Goal: Information Seeking & Learning: Learn about a topic

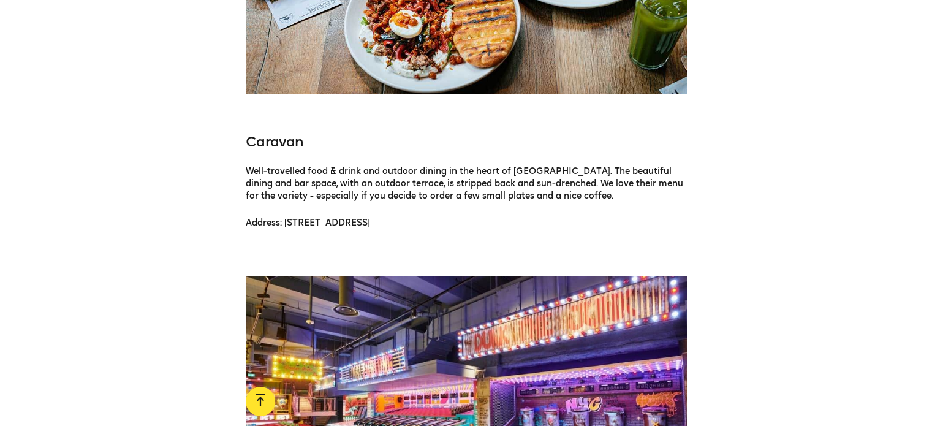
scroll to position [3156, 0]
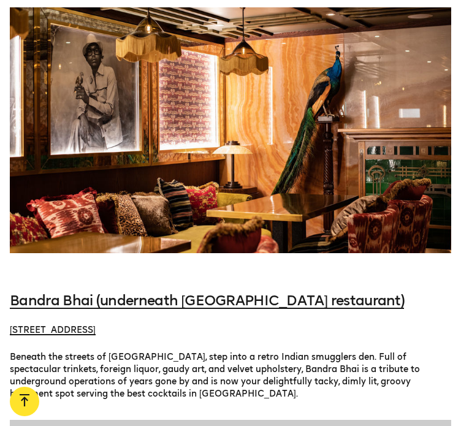
scroll to position [758, 0]
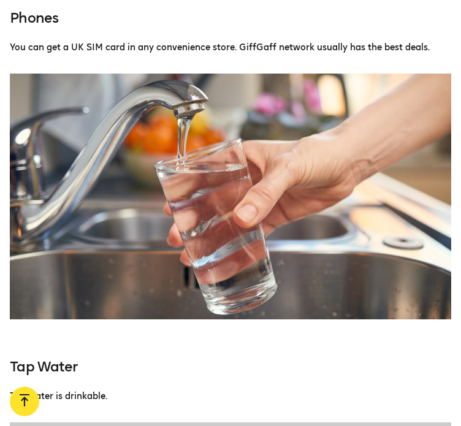
scroll to position [1730, 0]
